Goal: Task Accomplishment & Management: Manage account settings

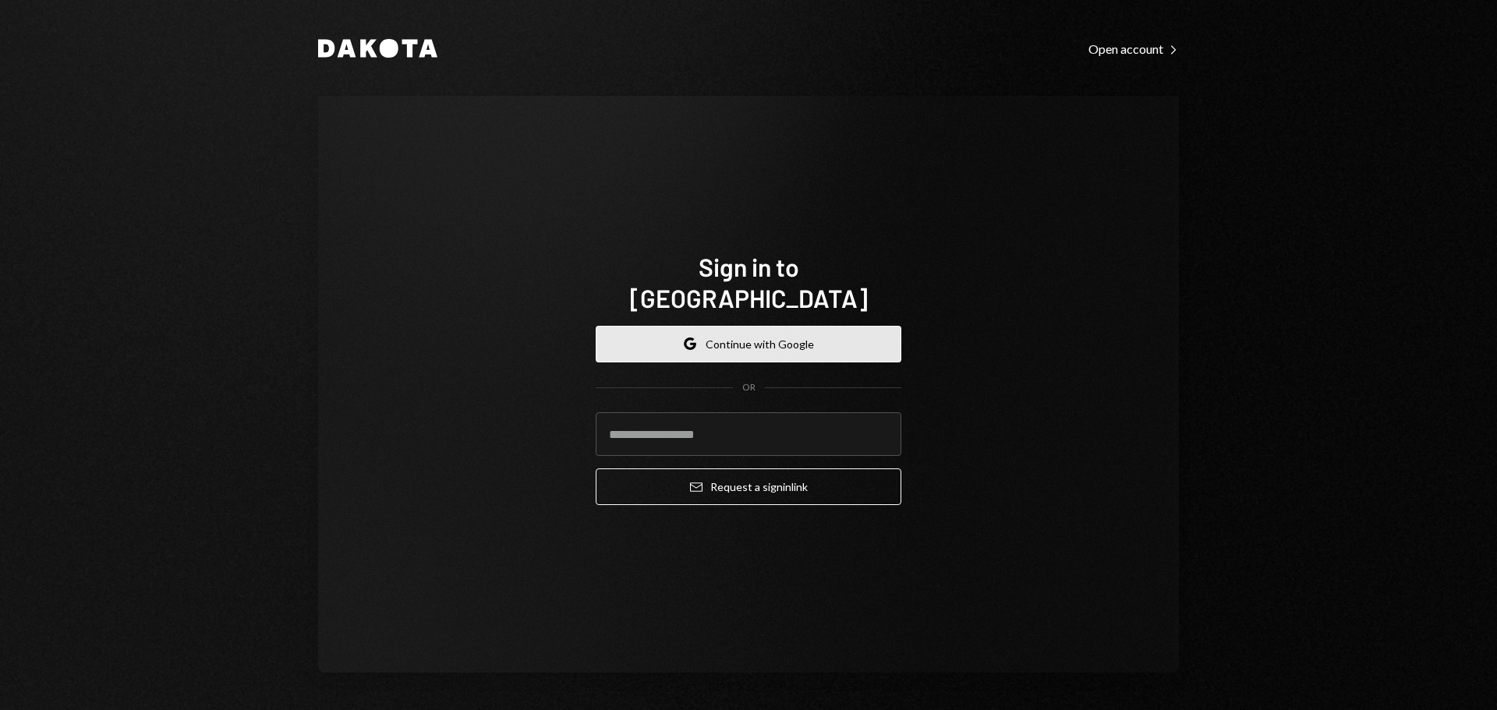
click at [725, 328] on button "Google Continue with Google" at bounding box center [749, 344] width 306 height 37
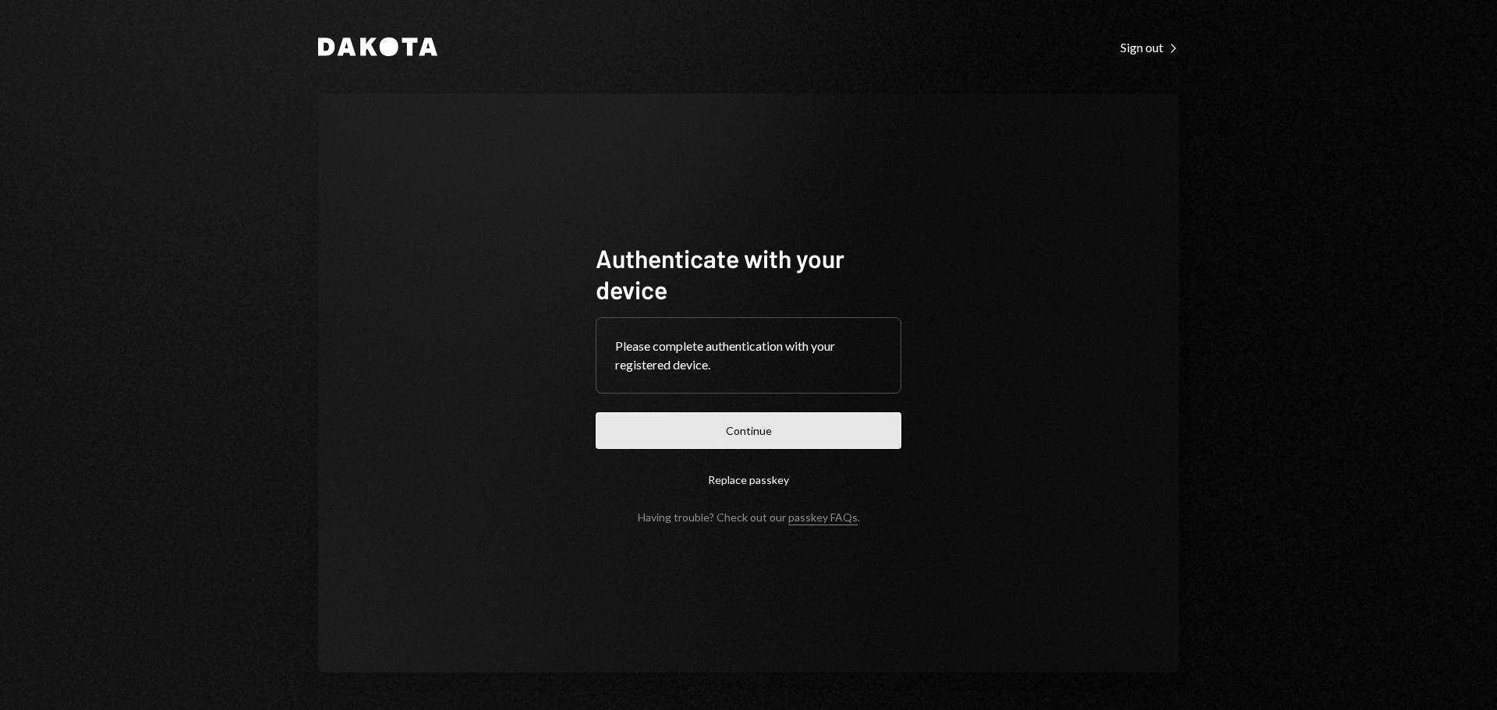
click at [767, 426] on button "Continue" at bounding box center [749, 430] width 306 height 37
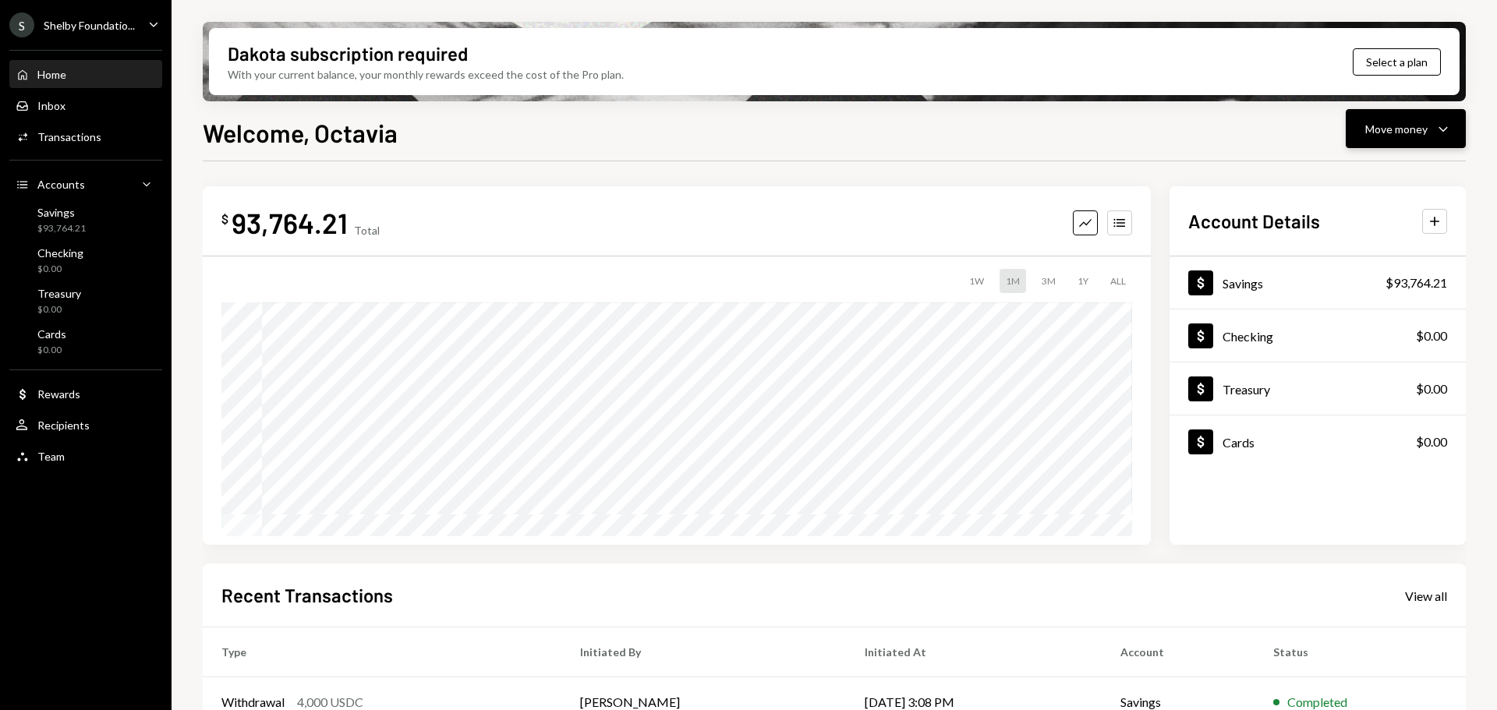
click at [1406, 129] on div "Move money" at bounding box center [1396, 129] width 62 height 16
click at [1359, 210] on div "Transfer" at bounding box center [1393, 211] width 114 height 16
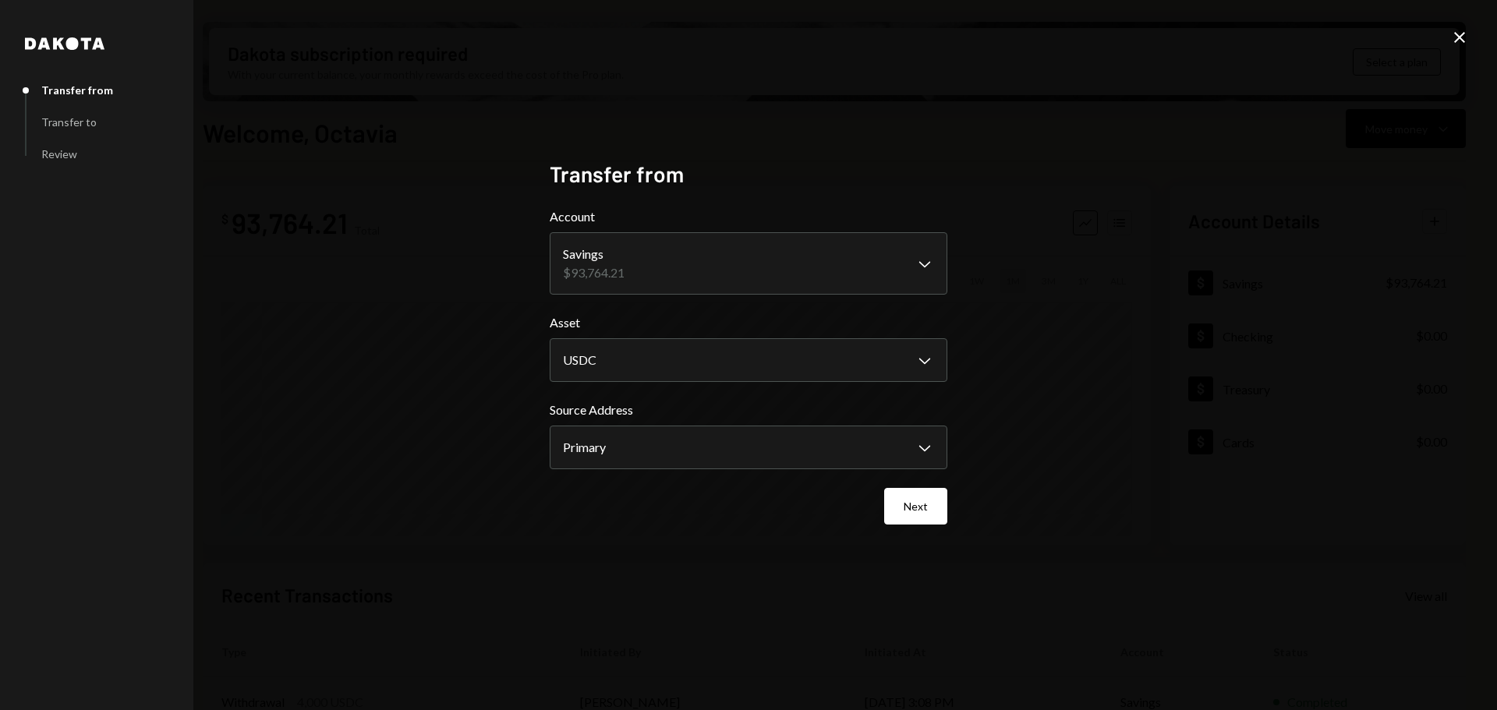
click at [1454, 41] on icon "Close" at bounding box center [1459, 37] width 19 height 19
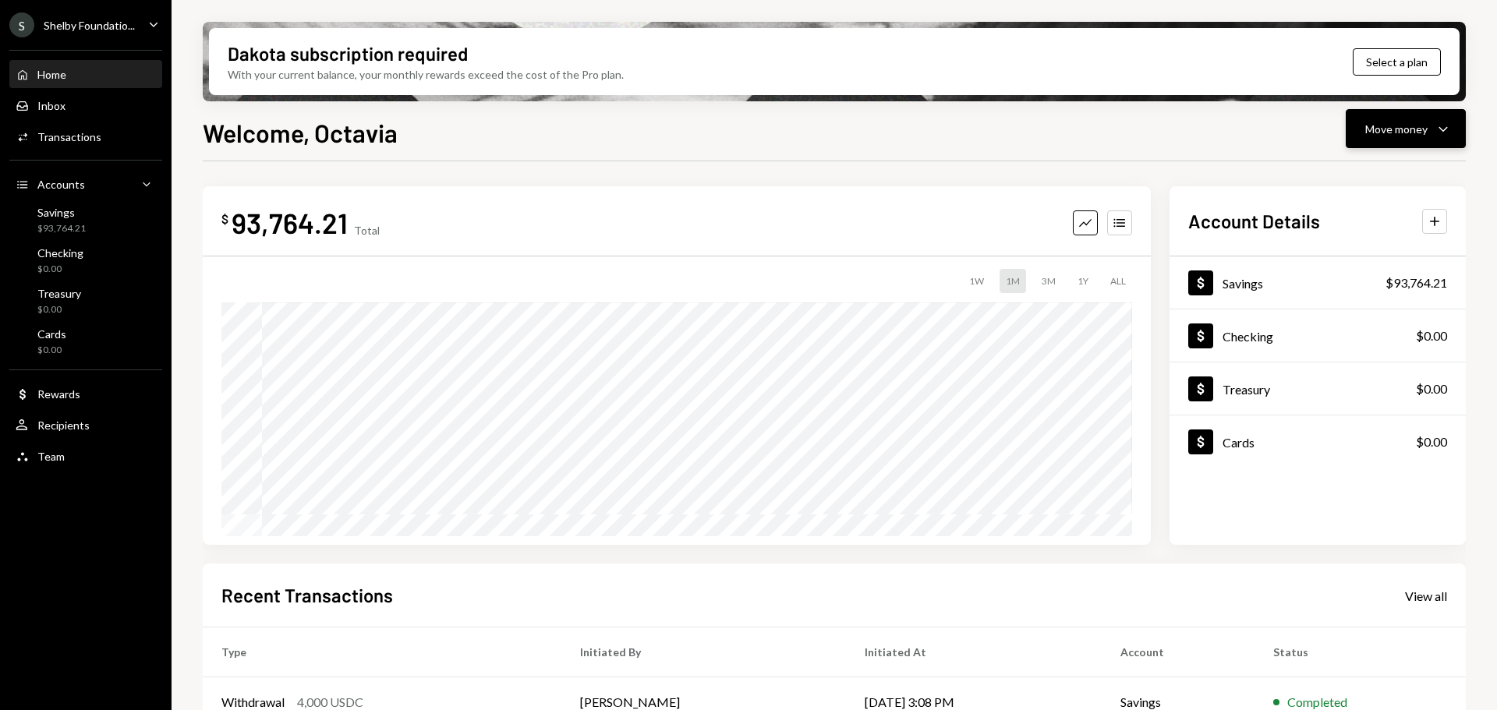
click at [1416, 133] on div "Move money" at bounding box center [1396, 129] width 62 height 16
click at [1359, 168] on div "Send" at bounding box center [1393, 176] width 114 height 16
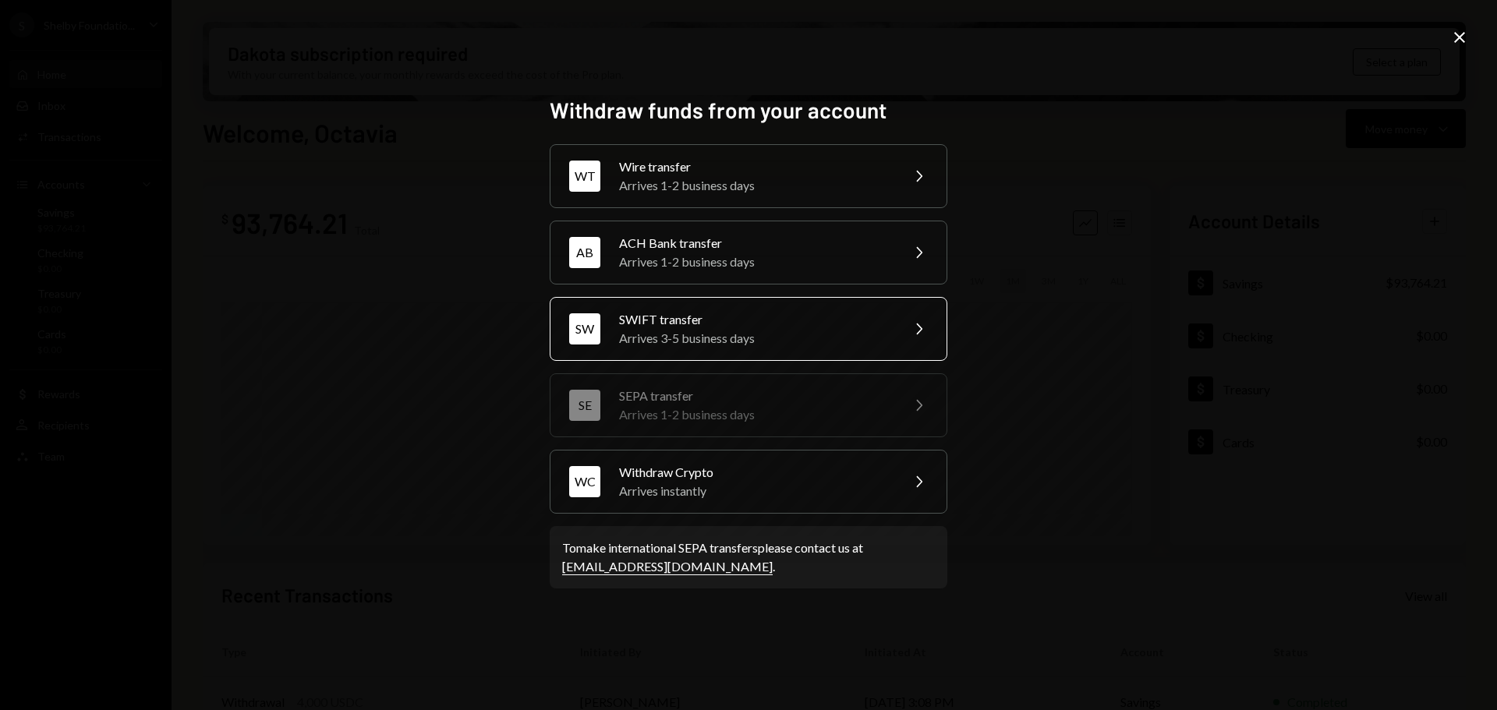
click at [725, 317] on div "SWIFT transfer" at bounding box center [754, 319] width 271 height 19
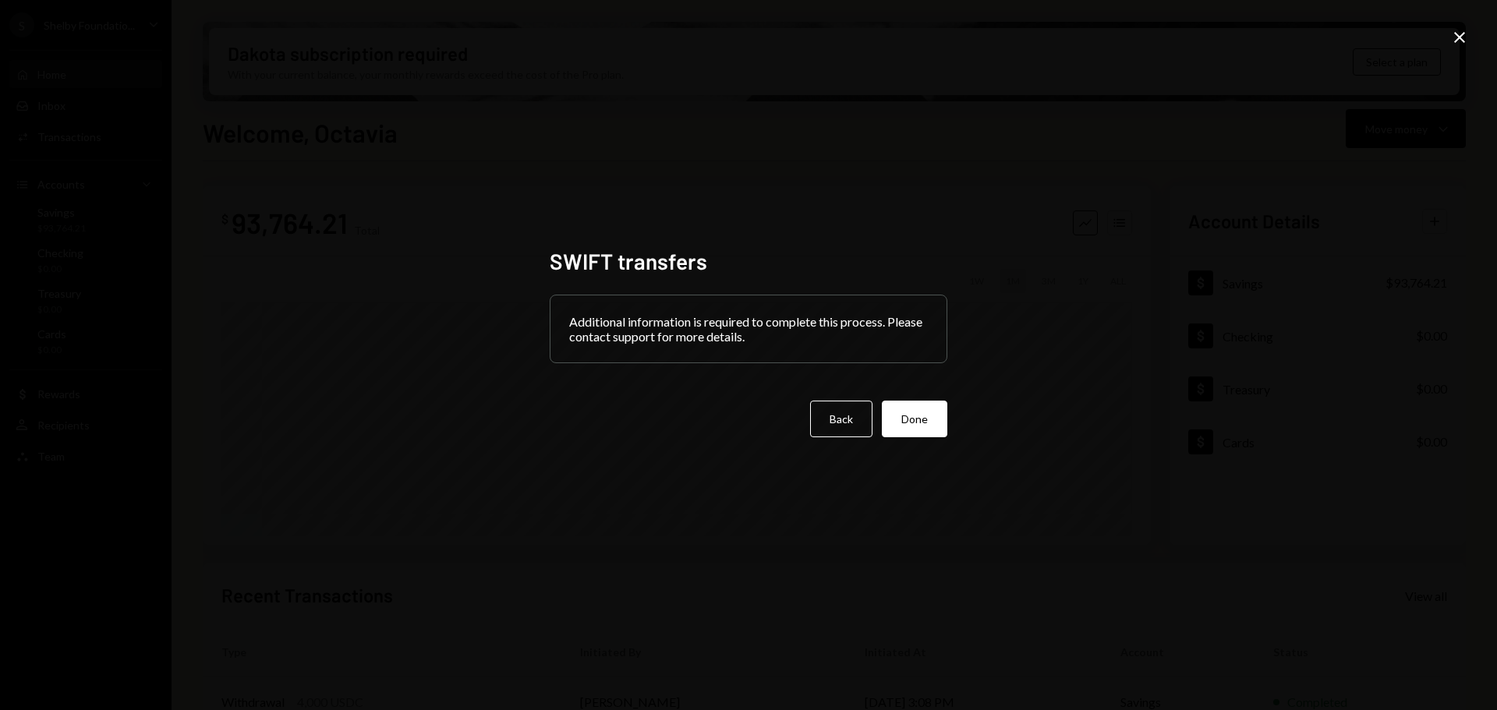
click at [1453, 37] on icon "Close" at bounding box center [1459, 37] width 19 height 19
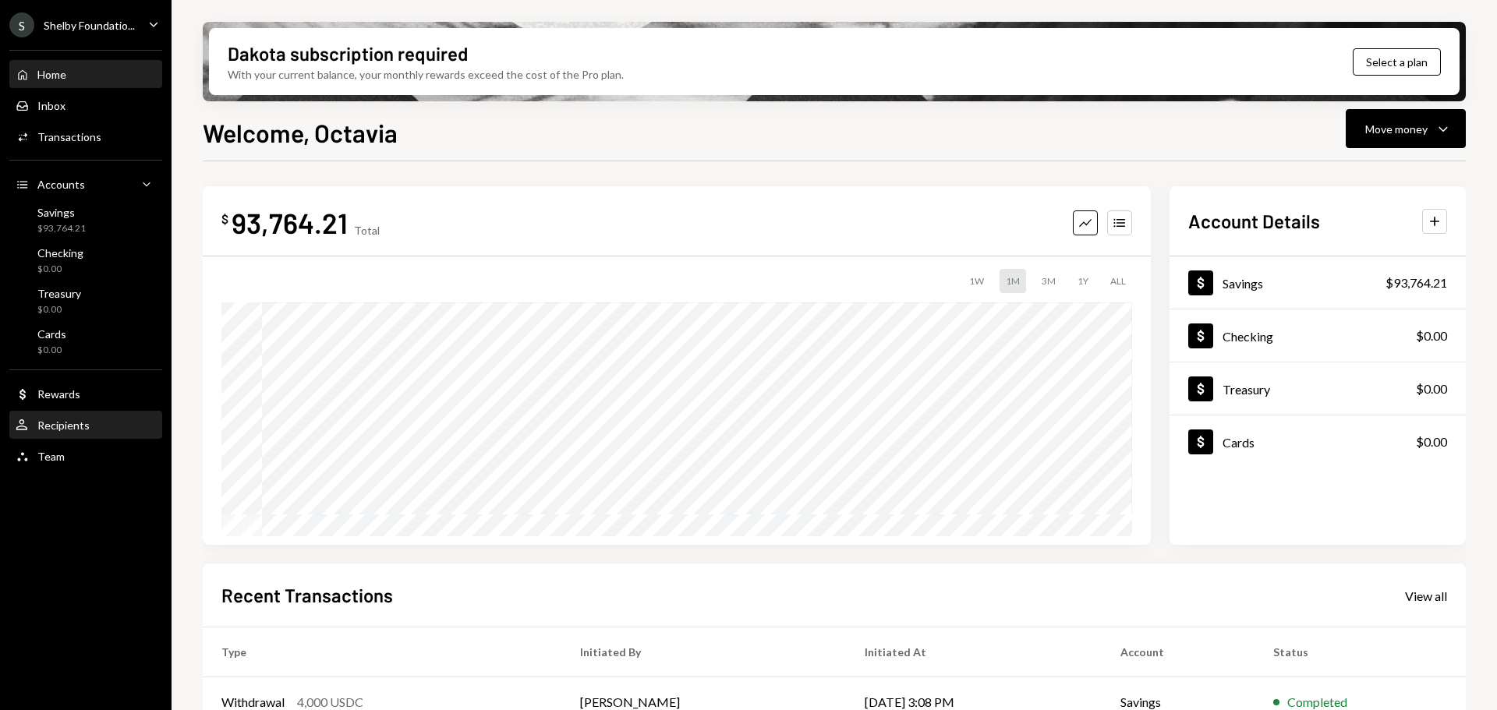
click at [68, 424] on div "Recipients" at bounding box center [63, 425] width 52 height 13
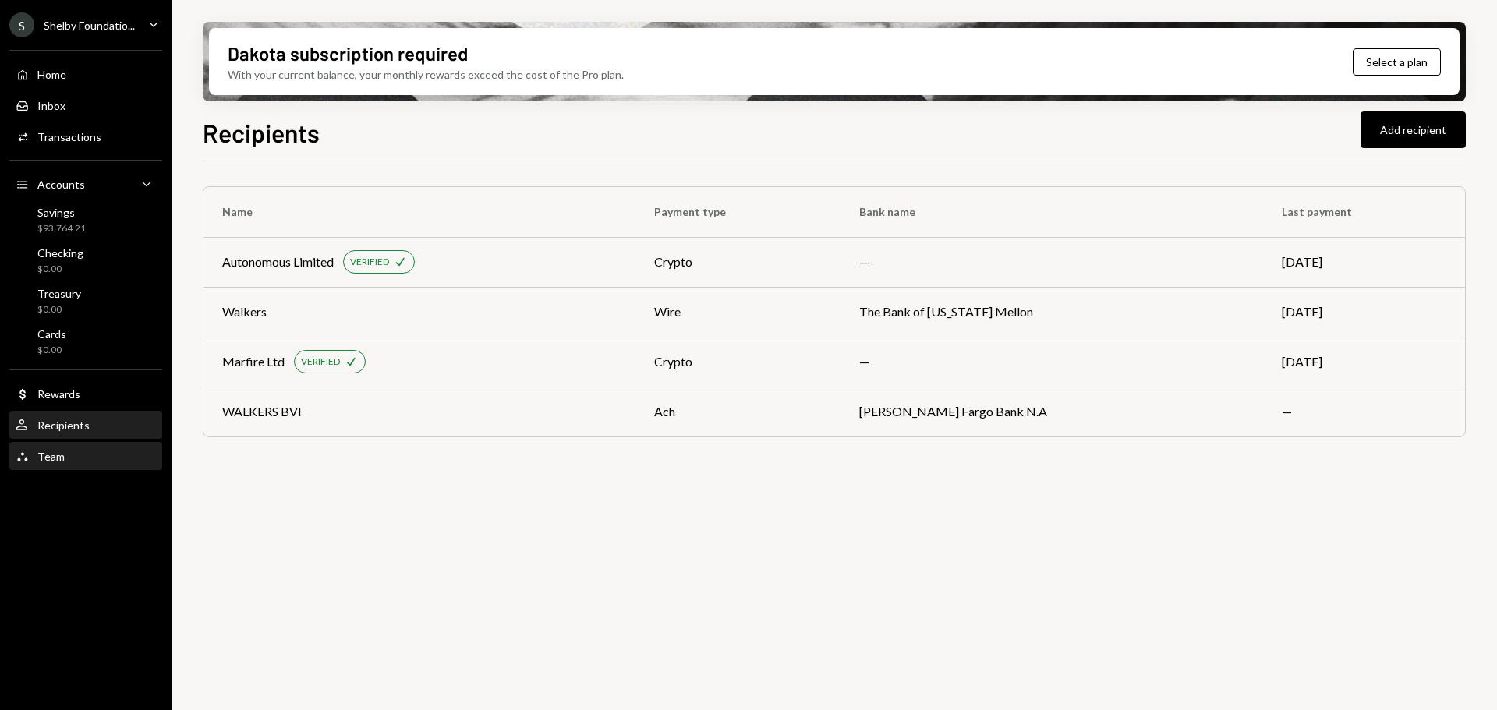
click at [69, 455] on div "Team Team" at bounding box center [86, 457] width 140 height 14
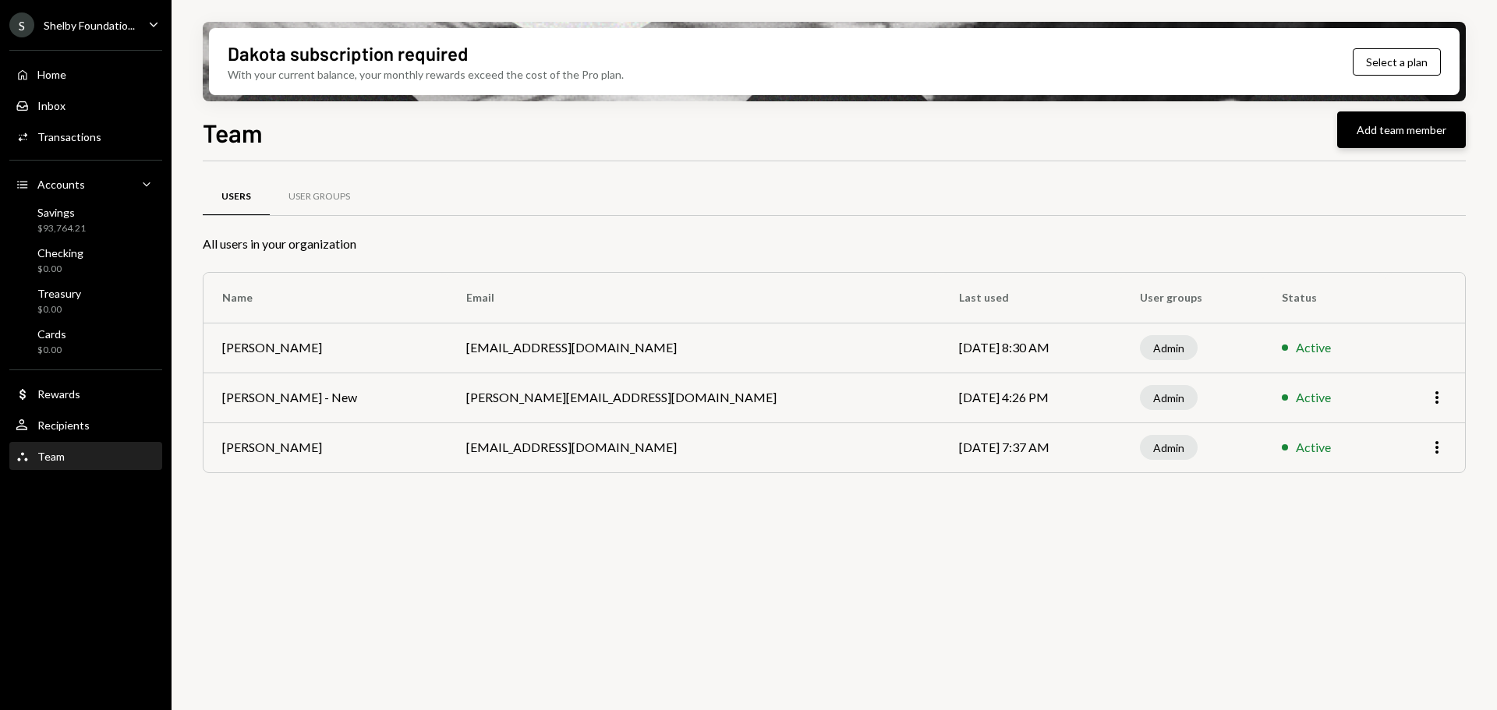
click at [1421, 126] on button "Add team member" at bounding box center [1401, 129] width 129 height 37
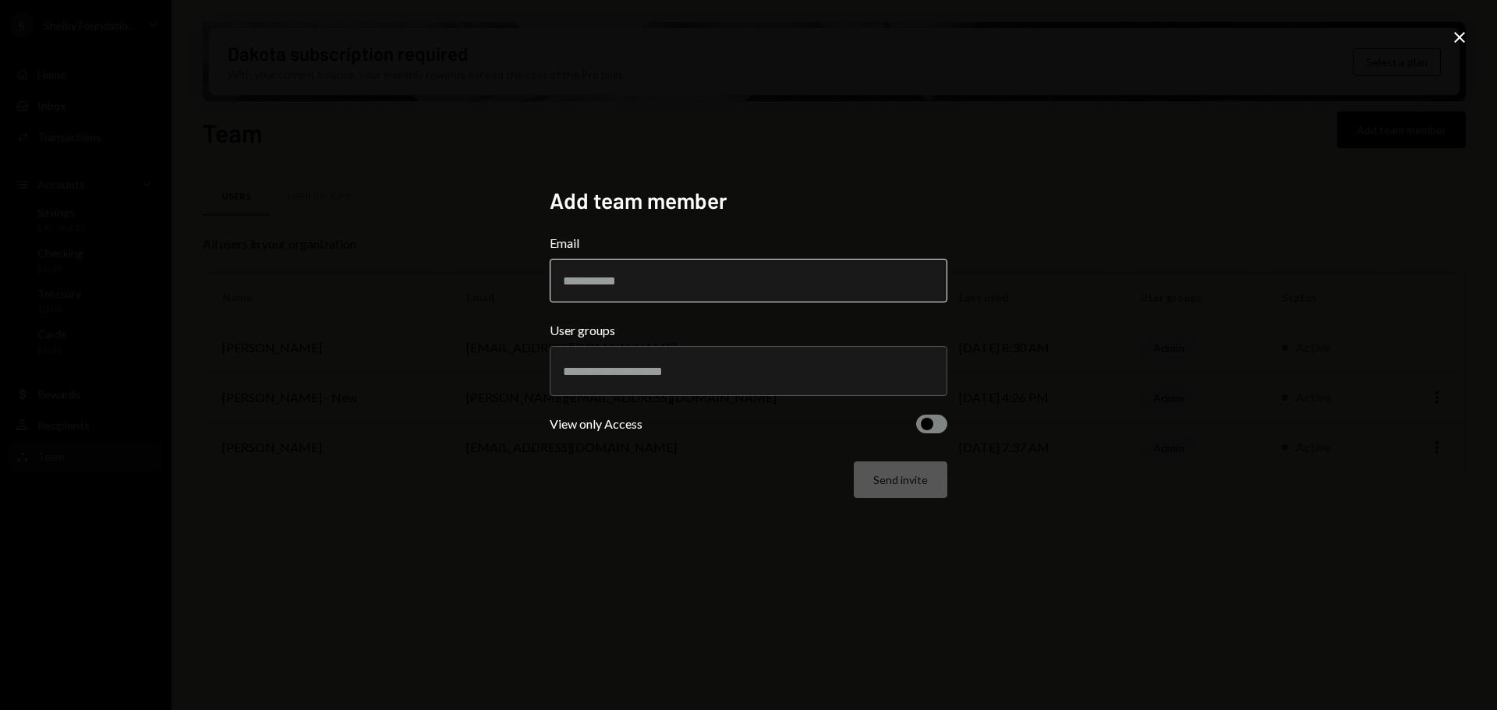
click at [609, 280] on input "Email" at bounding box center [749, 281] width 398 height 44
drag, startPoint x: 669, startPoint y: 281, endPoint x: 494, endPoint y: 279, distance: 175.4
click at [494, 282] on div "**********" at bounding box center [748, 355] width 1497 height 710
type input "**********"
click at [698, 375] on input "text" at bounding box center [748, 371] width 371 height 14
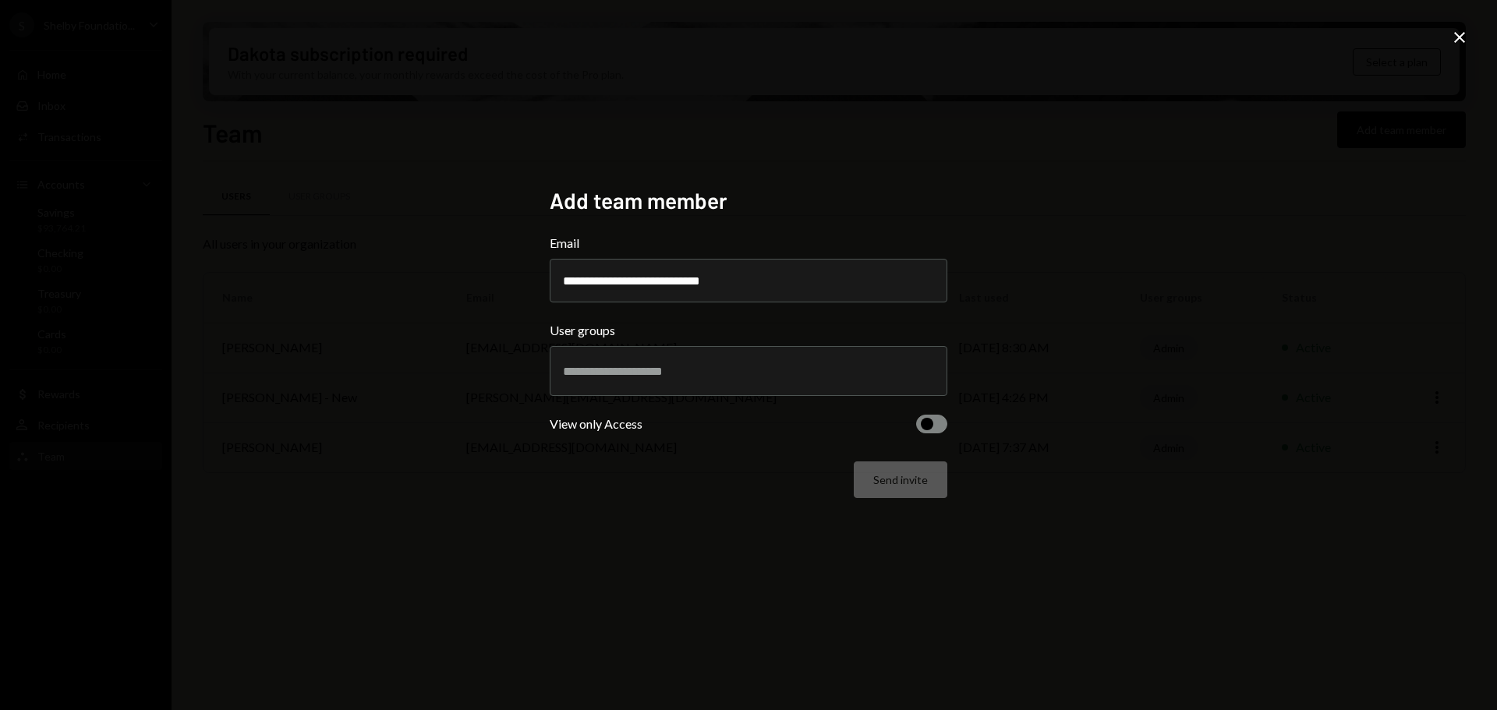
drag, startPoint x: 1021, startPoint y: 370, endPoint x: 996, endPoint y: 395, distance: 34.7
click at [1020, 370] on div "**********" at bounding box center [748, 355] width 1497 height 710
click at [922, 421] on span "button" at bounding box center [927, 424] width 12 height 12
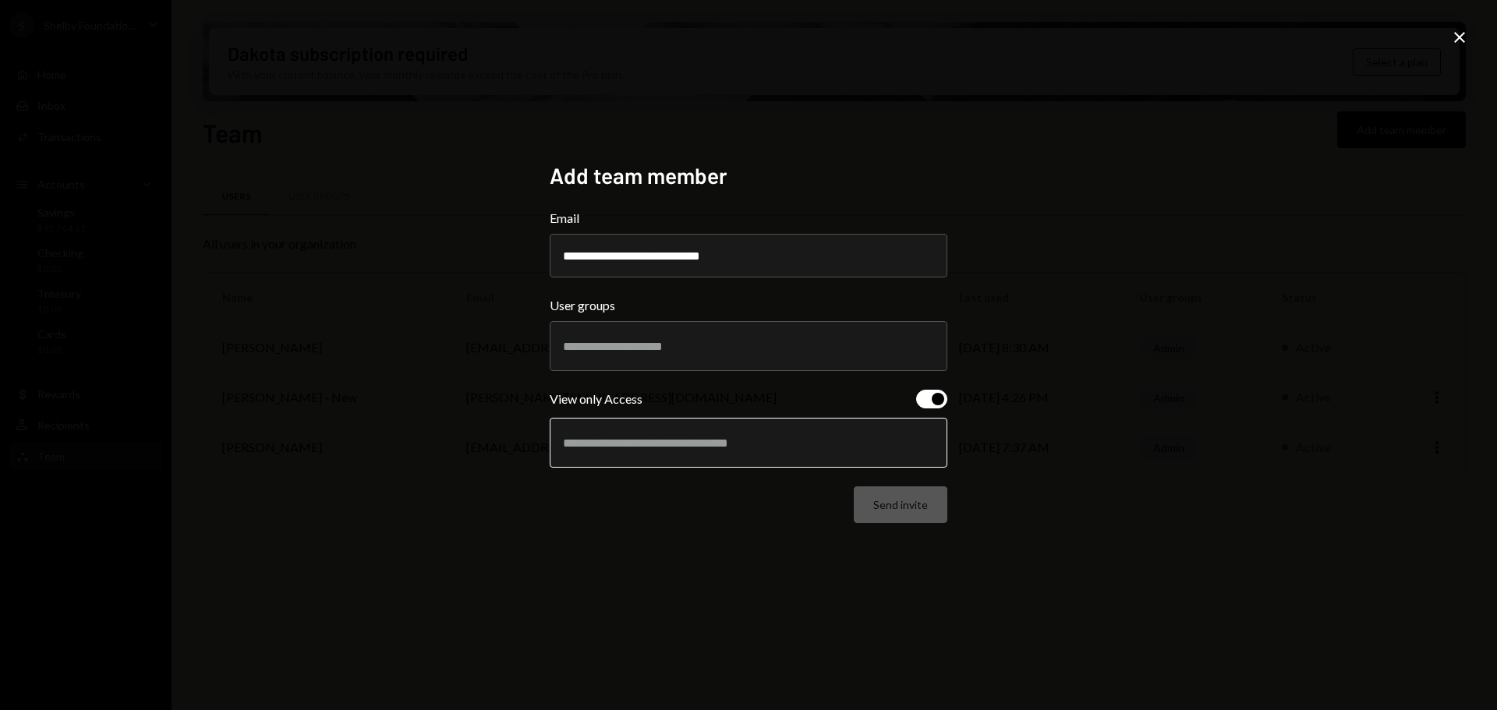
click at [775, 443] on input "text" at bounding box center [748, 443] width 371 height 14
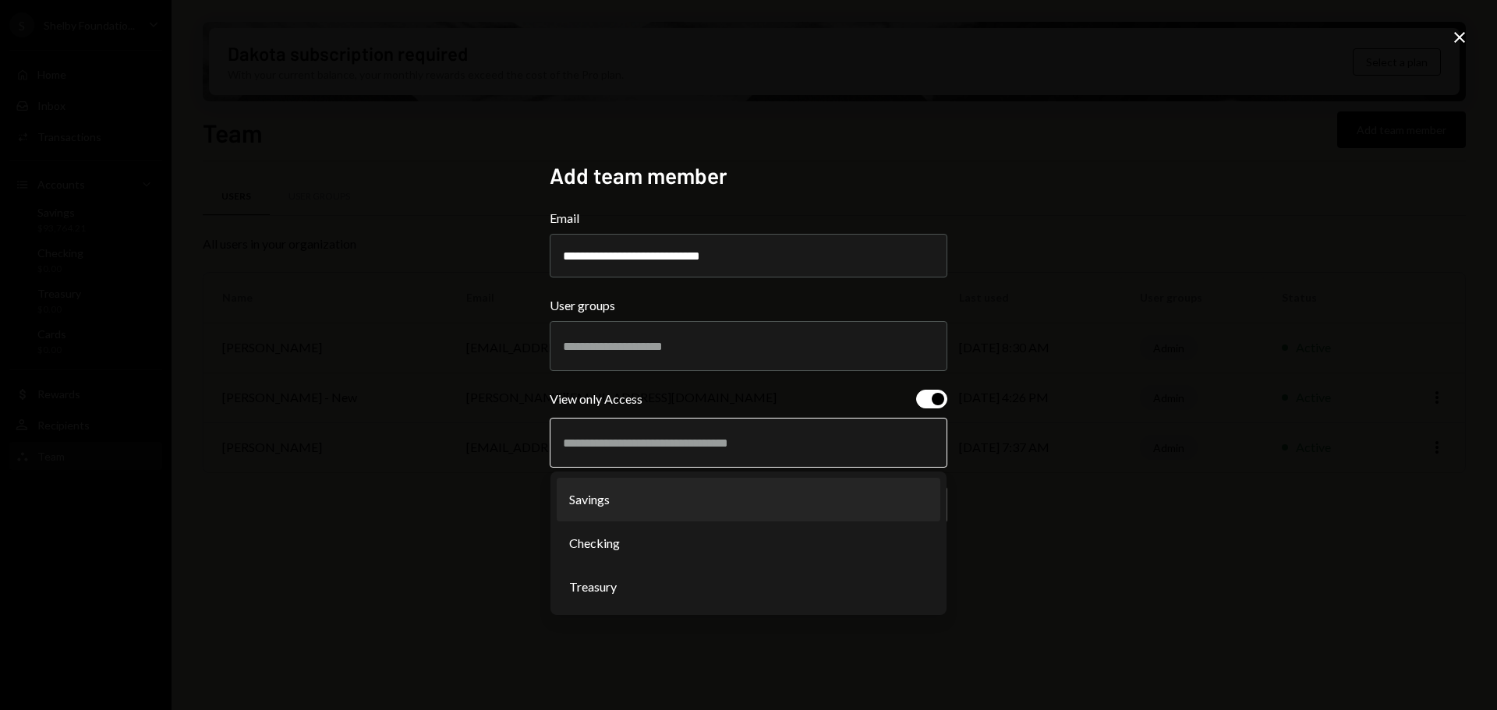
drag, startPoint x: 636, startPoint y: 494, endPoint x: 664, endPoint y: 453, distance: 49.5
click at [635, 494] on li "Savings" at bounding box center [749, 500] width 384 height 44
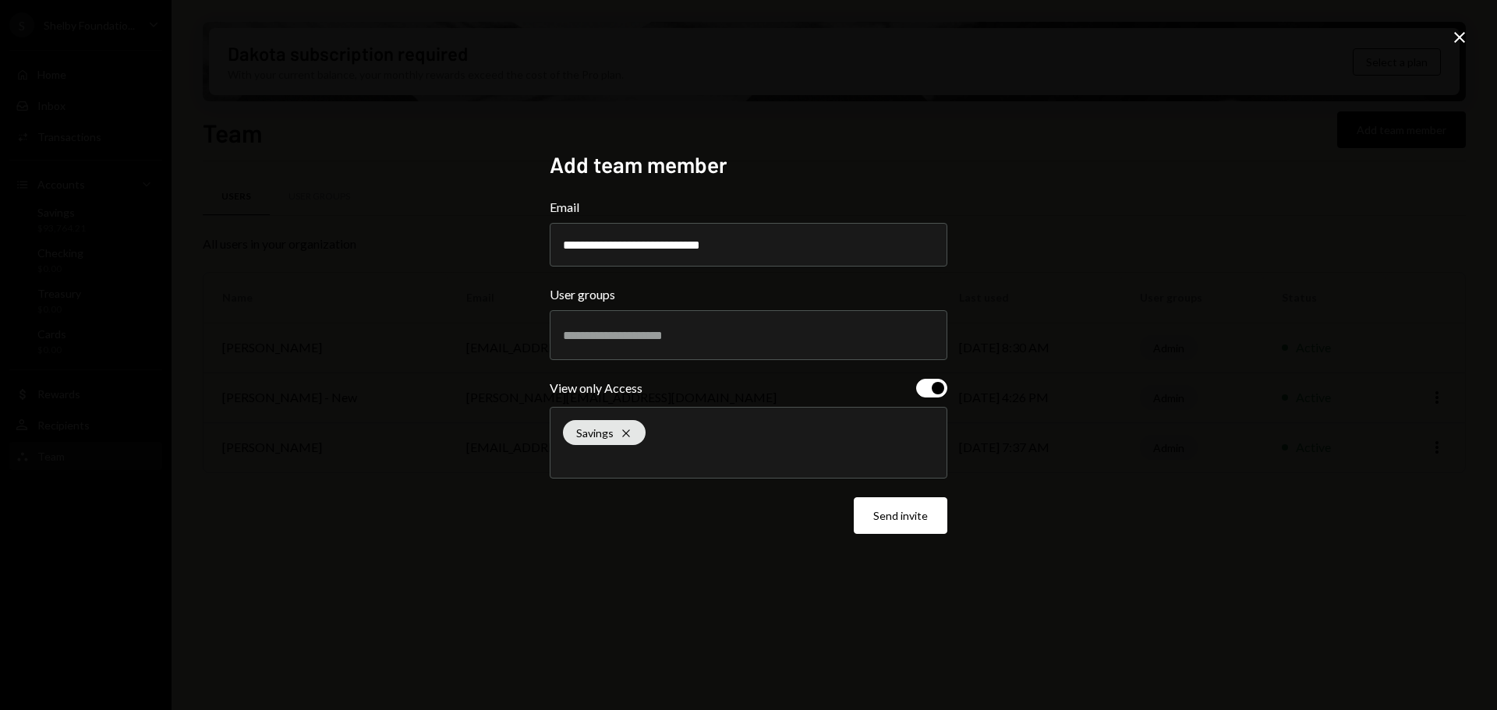
click at [677, 437] on div "Savings Cross" at bounding box center [748, 443] width 371 height 70
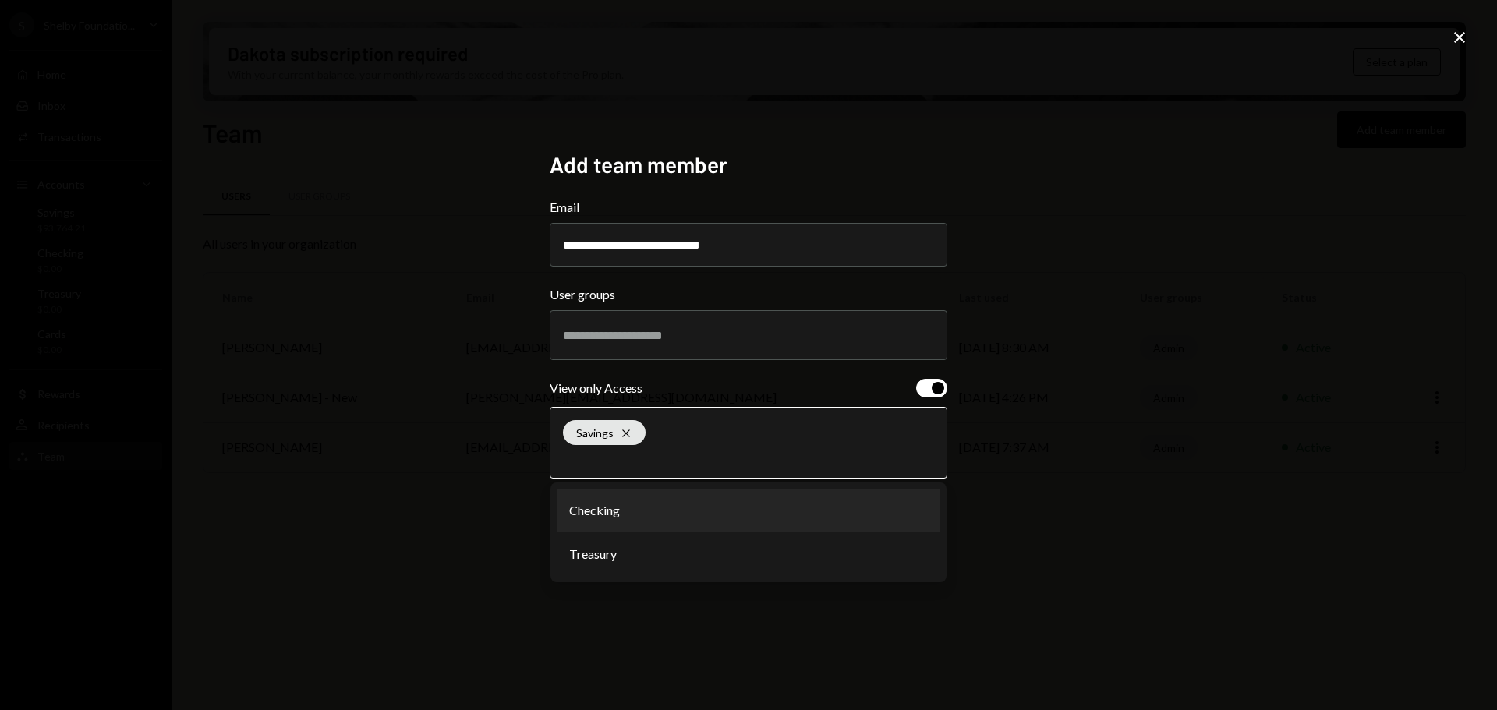
click at [623, 515] on li "Checking" at bounding box center [749, 511] width 384 height 44
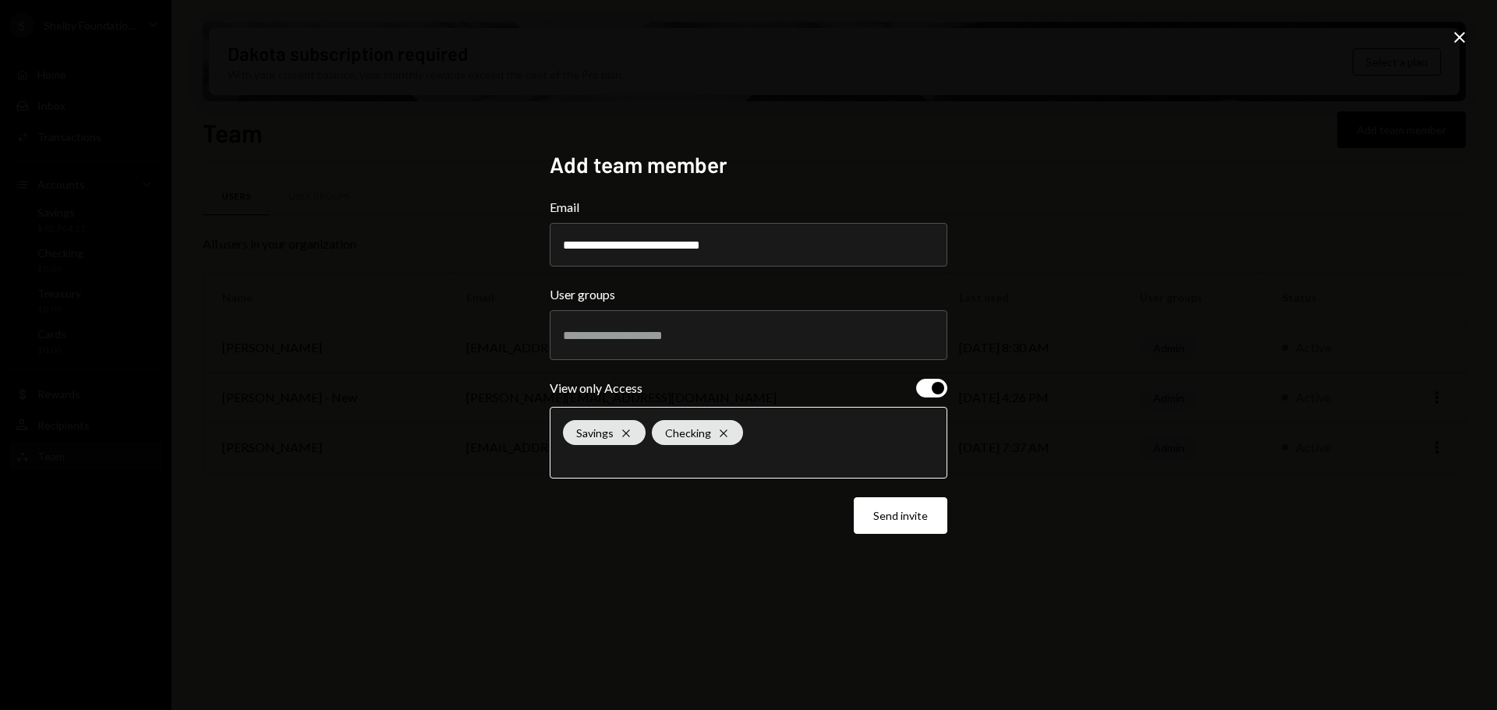
click at [780, 465] on input "text" at bounding box center [748, 458] width 371 height 14
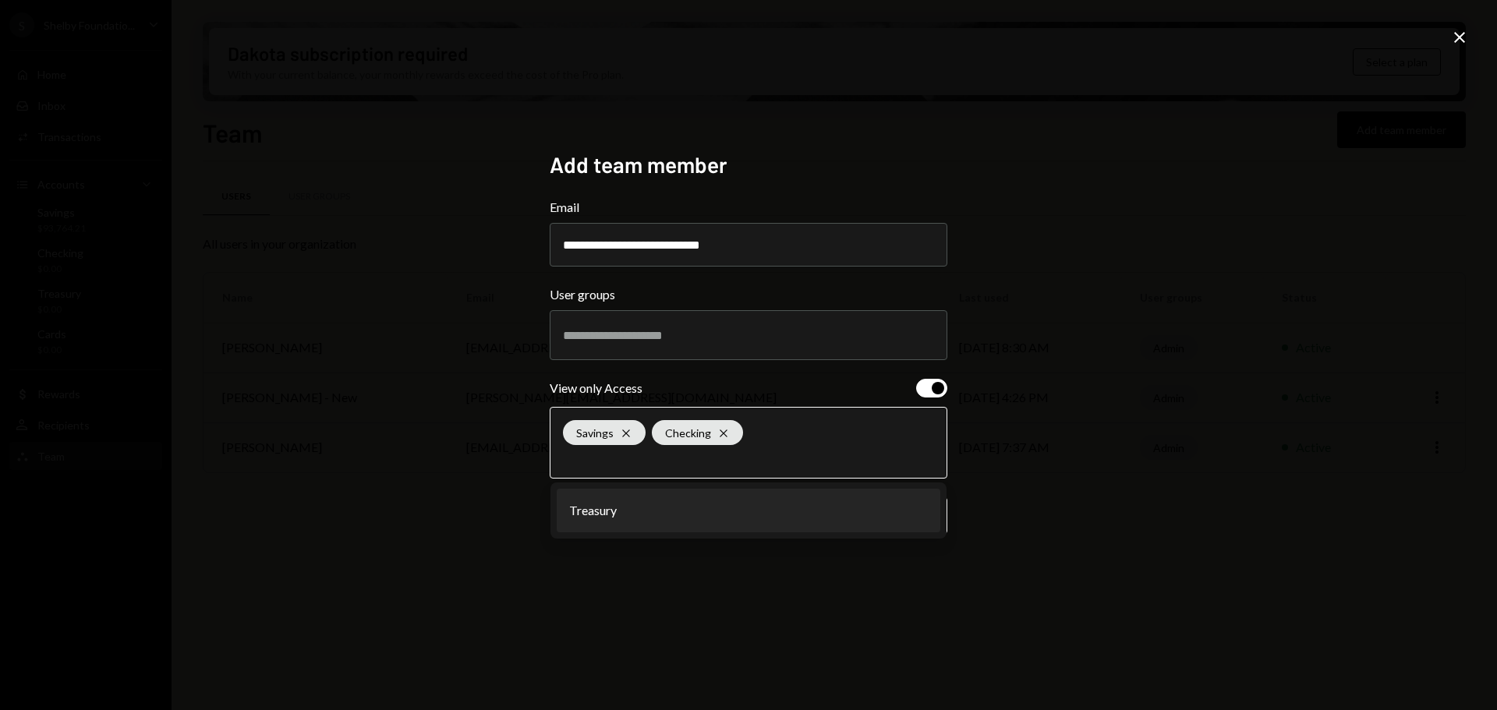
click at [665, 513] on li "Treasury" at bounding box center [749, 511] width 384 height 44
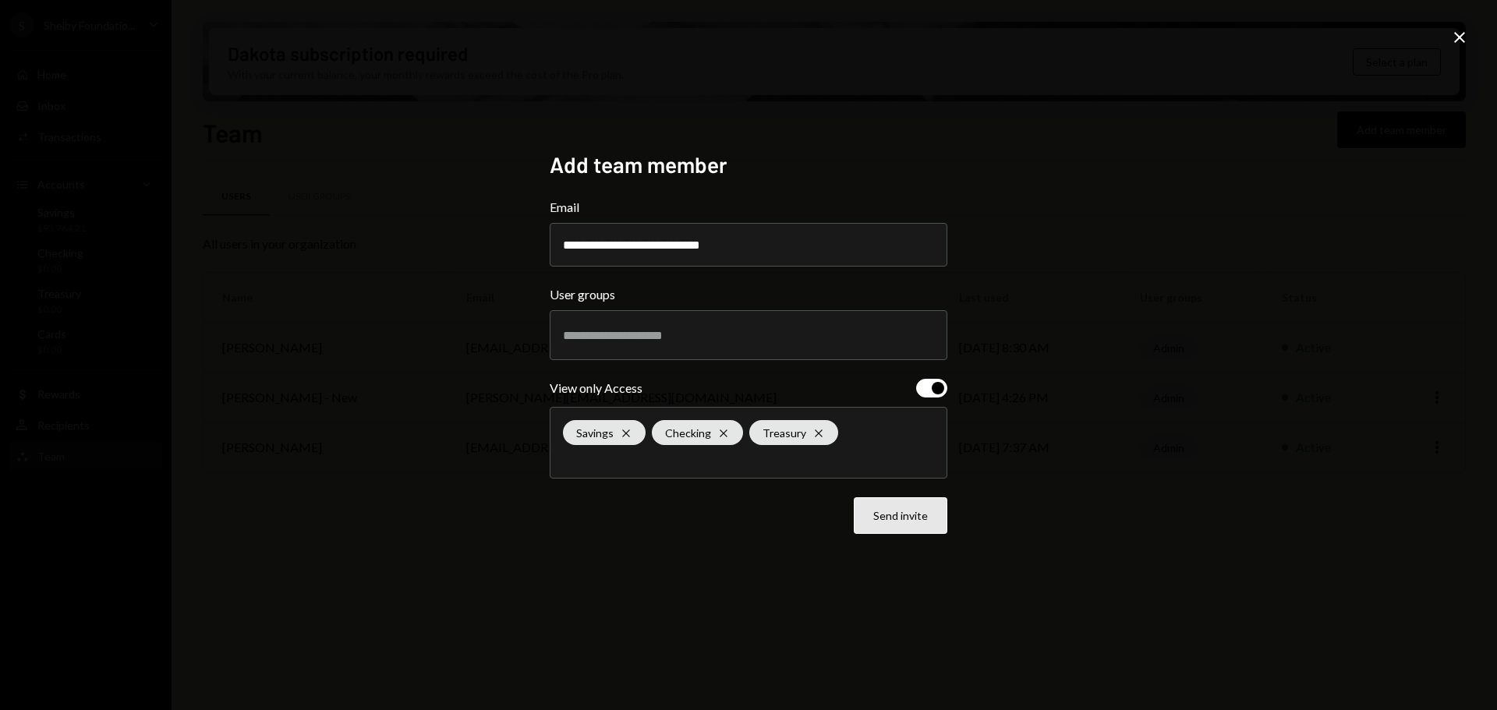
click at [901, 526] on button "Send invite" at bounding box center [901, 515] width 94 height 37
